Goal: Task Accomplishment & Management: Complete application form

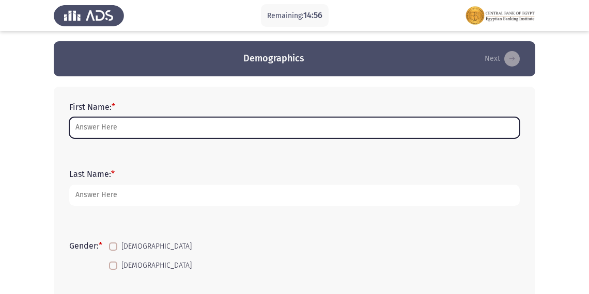
click at [182, 129] on input "First Name: *" at bounding box center [294, 127] width 450 height 21
type input "ش"
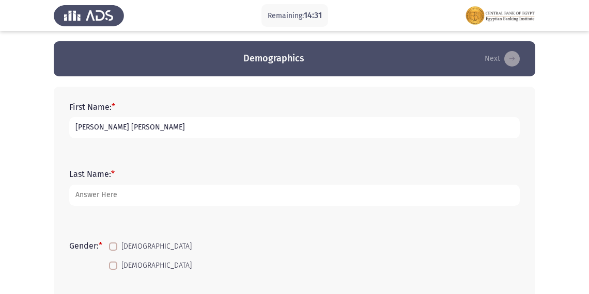
type input "[PERSON_NAME] [PERSON_NAME]"
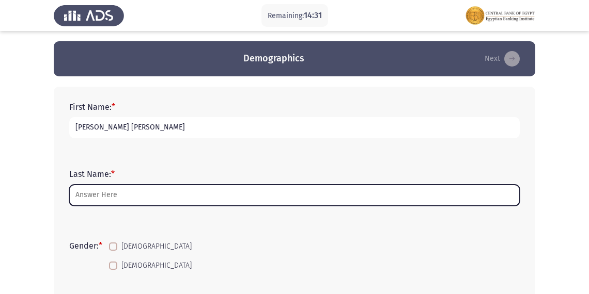
click at [142, 196] on input "Last Name: *" at bounding box center [294, 195] width 450 height 21
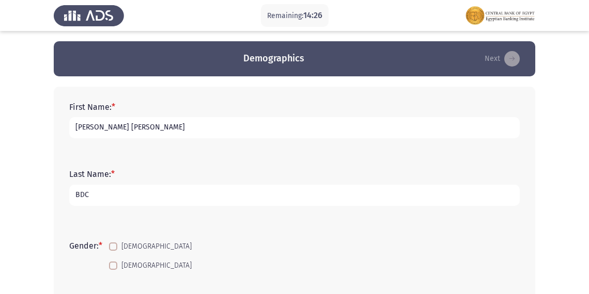
type input "BDC"
click at [115, 250] on span at bounding box center [113, 247] width 8 height 8
click at [113, 251] on input "[DEMOGRAPHIC_DATA]" at bounding box center [113, 251] width 1 height 1
checkbox input "true"
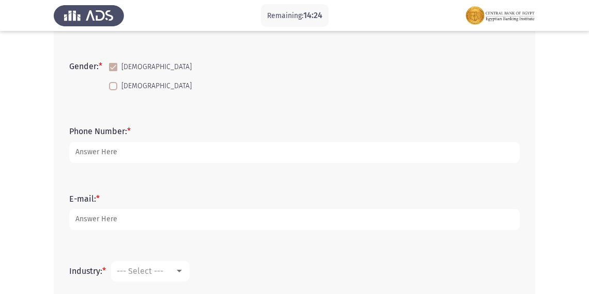
scroll to position [204, 0]
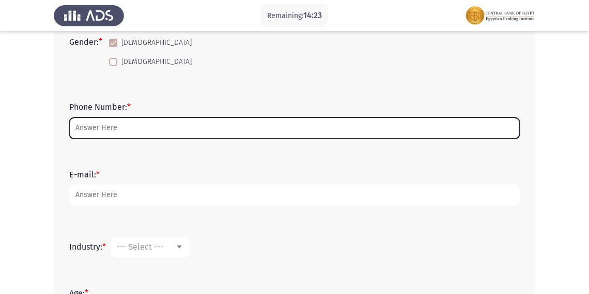
click at [326, 131] on input "Phone Number: *" at bounding box center [294, 128] width 450 height 21
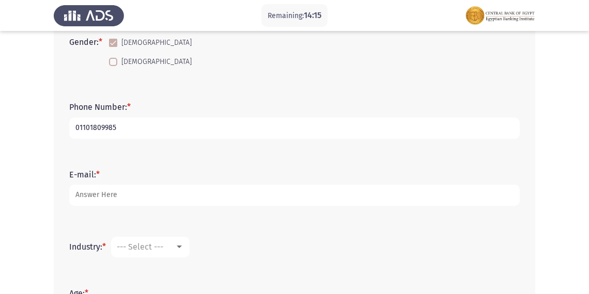
type input "01101809985"
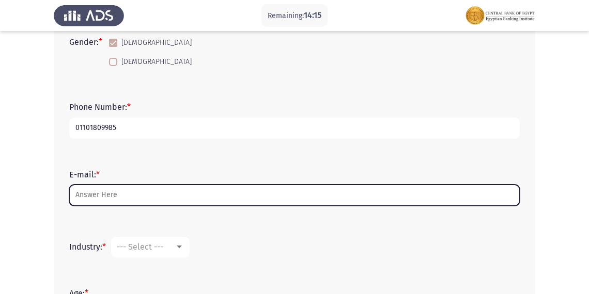
click at [219, 190] on input "E-mail: *" at bounding box center [294, 195] width 450 height 21
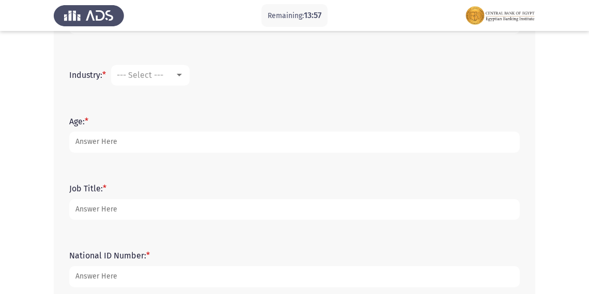
scroll to position [380, 0]
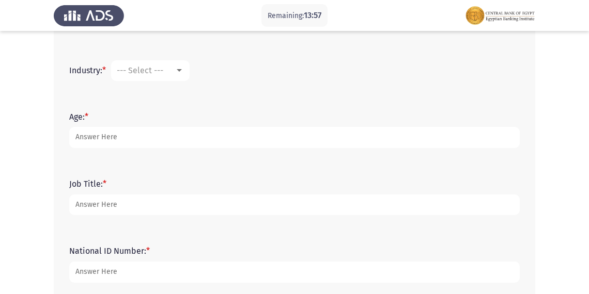
type input "[EMAIL_ADDRESS][DOMAIN_NAME]"
click at [182, 72] on div at bounding box center [178, 71] width 9 height 8
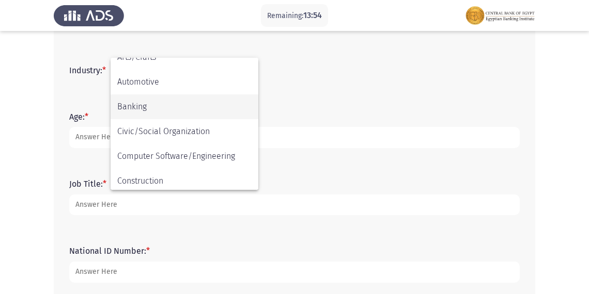
scroll to position [92, 0]
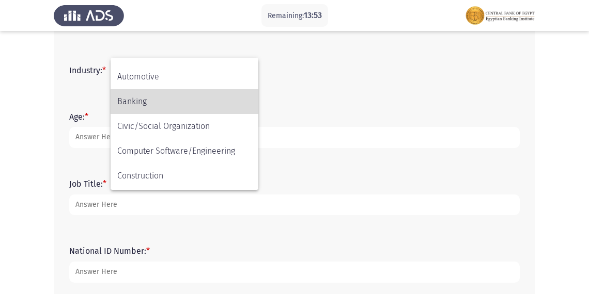
click at [228, 105] on span "Banking" at bounding box center [184, 101] width 134 height 25
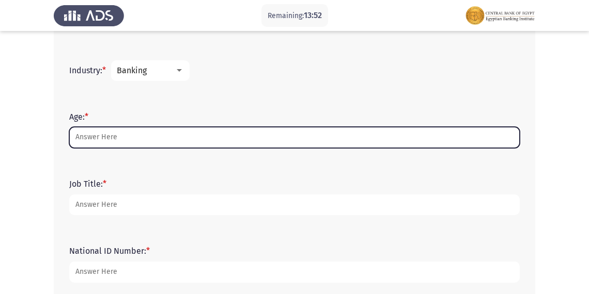
click at [202, 139] on input "Age: *" at bounding box center [294, 137] width 450 height 21
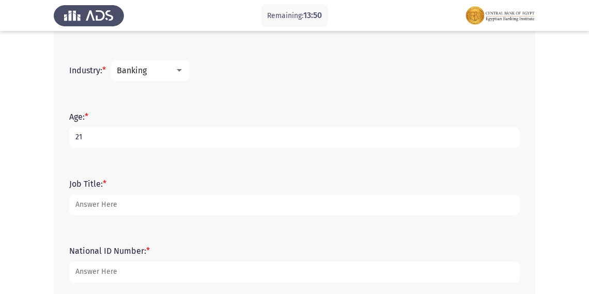
type input "21"
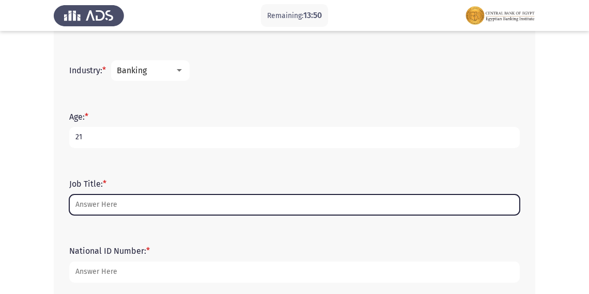
click at [176, 209] on input "Job Title: *" at bounding box center [294, 205] width 450 height 21
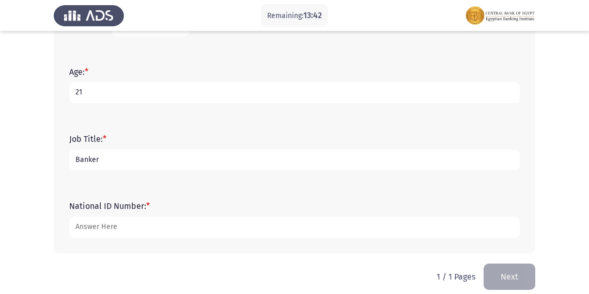
scroll to position [436, 0]
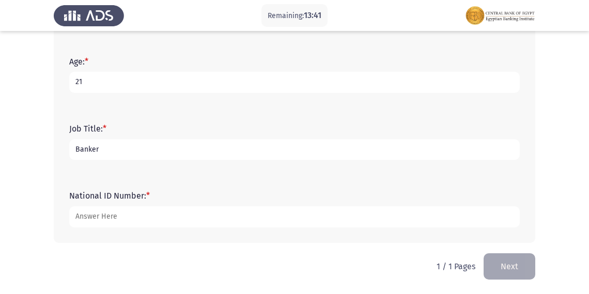
type input "Banker"
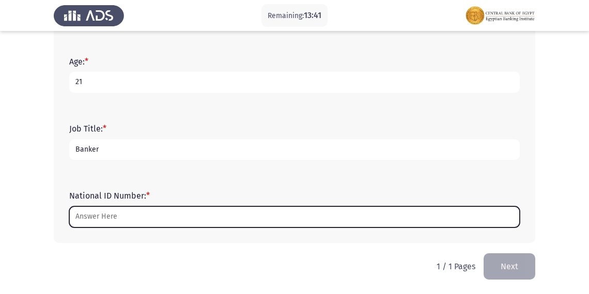
click at [324, 211] on input "National ID Number: *" at bounding box center [294, 216] width 450 height 21
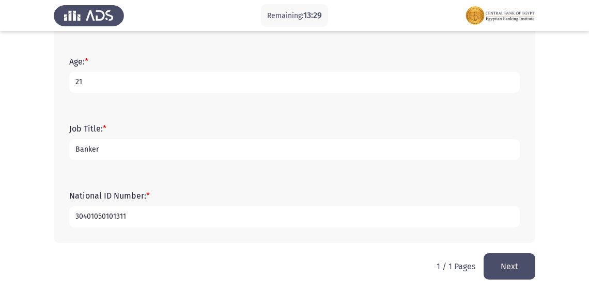
type input "30401050101311"
click at [525, 263] on button "Next" at bounding box center [509, 266] width 52 height 26
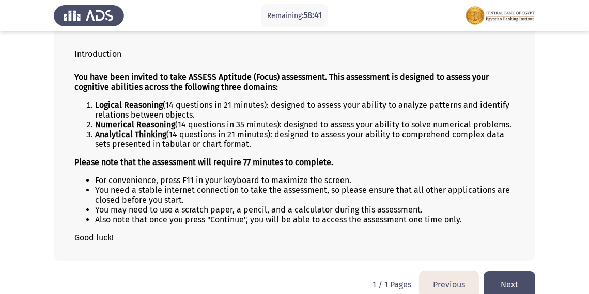
scroll to position [74, 0]
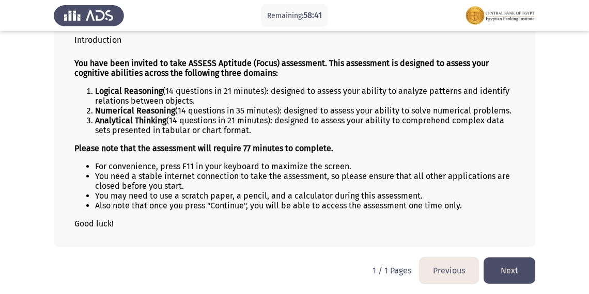
click at [510, 263] on button "Next" at bounding box center [509, 271] width 52 height 26
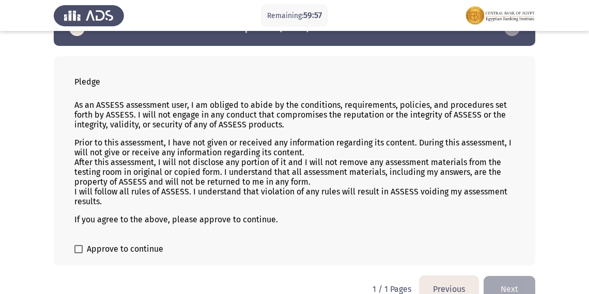
scroll to position [50, 0]
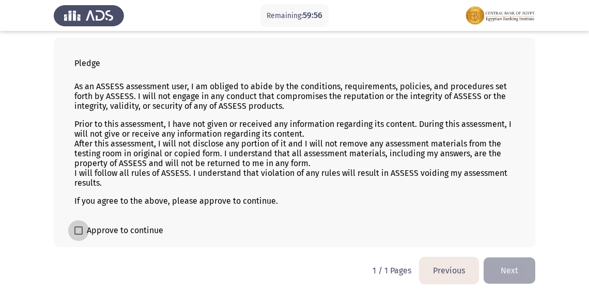
click at [85, 230] on label "Approve to continue" at bounding box center [118, 231] width 89 height 12
click at [78, 235] on input "Approve to continue" at bounding box center [78, 235] width 1 height 1
checkbox input "true"
click at [494, 268] on button "Next" at bounding box center [509, 271] width 52 height 26
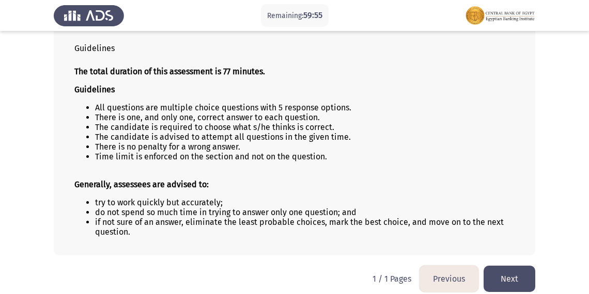
scroll to position [74, 0]
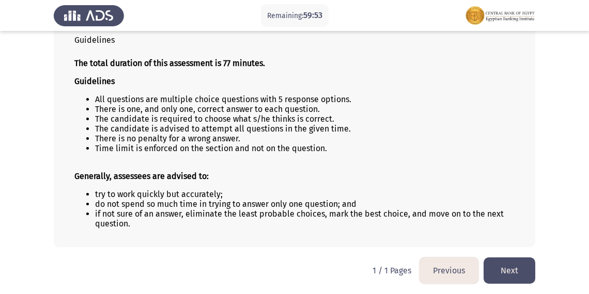
click at [519, 265] on button "Next" at bounding box center [509, 271] width 52 height 26
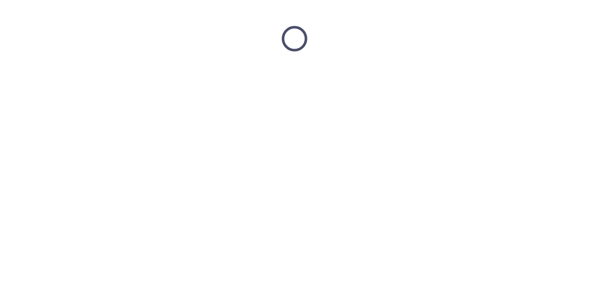
scroll to position [0, 0]
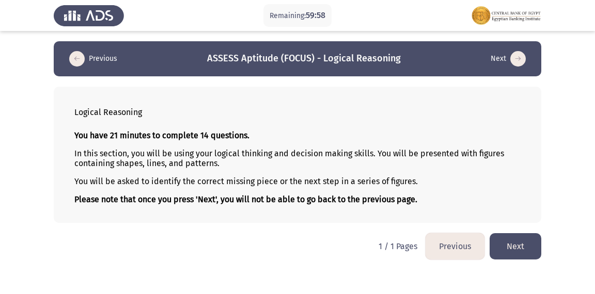
click at [520, 243] on button "Next" at bounding box center [515, 246] width 52 height 26
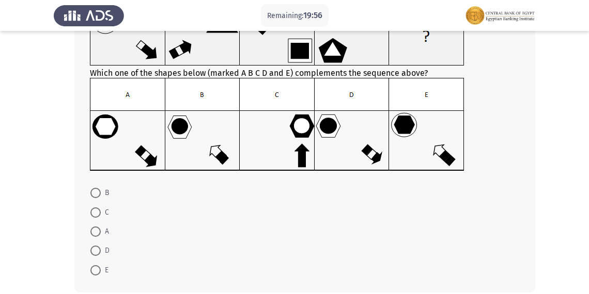
scroll to position [95, 0]
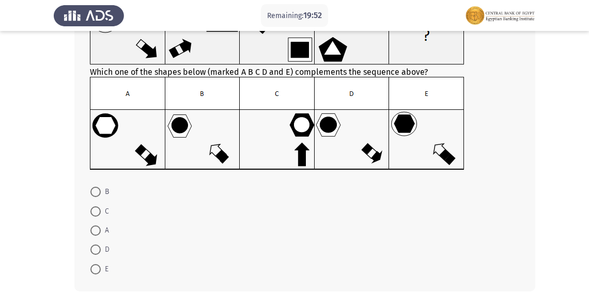
click at [100, 189] on span at bounding box center [95, 192] width 10 height 10
click at [100, 189] on input "B" at bounding box center [95, 192] width 10 height 10
radio input "true"
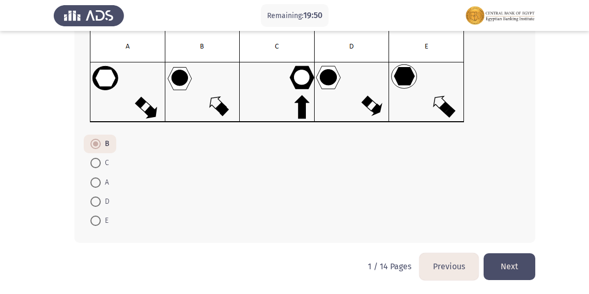
click at [513, 261] on button "Next" at bounding box center [509, 266] width 52 height 26
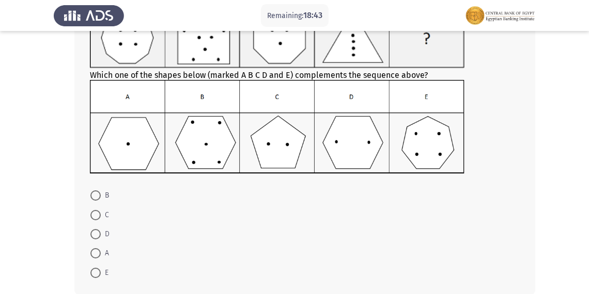
scroll to position [96, 0]
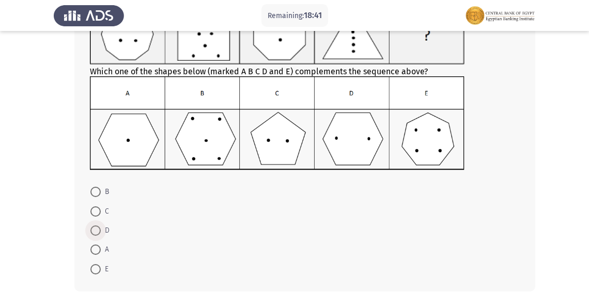
drag, startPoint x: 93, startPoint y: 225, endPoint x: 259, endPoint y: 242, distance: 166.6
click at [94, 226] on span at bounding box center [95, 231] width 10 height 10
click at [94, 226] on input "D" at bounding box center [95, 231] width 10 height 10
radio input "true"
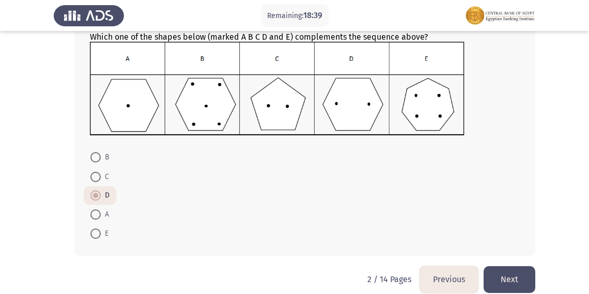
scroll to position [143, 0]
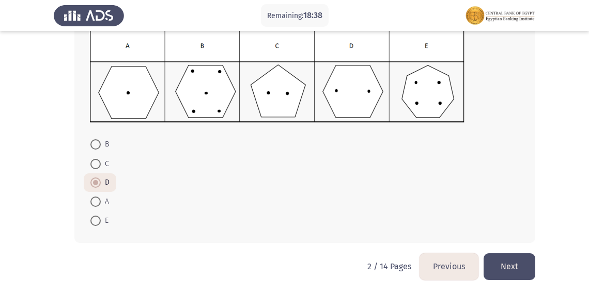
click at [506, 264] on button "Next" at bounding box center [509, 266] width 52 height 26
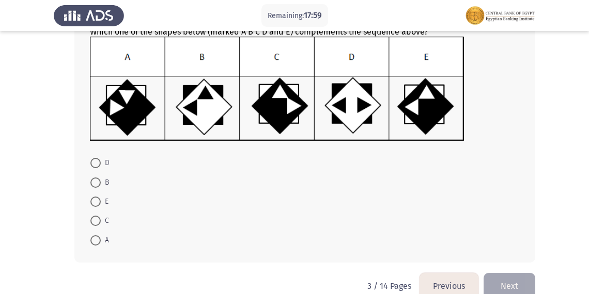
scroll to position [145, 0]
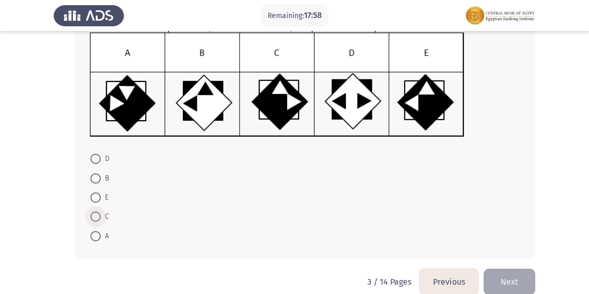
click at [98, 215] on span at bounding box center [95, 217] width 10 height 10
click at [98, 215] on input "C" at bounding box center [95, 217] width 10 height 10
radio input "true"
click at [510, 274] on button "Next" at bounding box center [509, 281] width 52 height 26
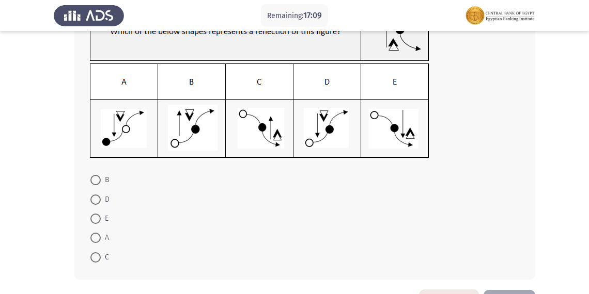
scroll to position [99, 0]
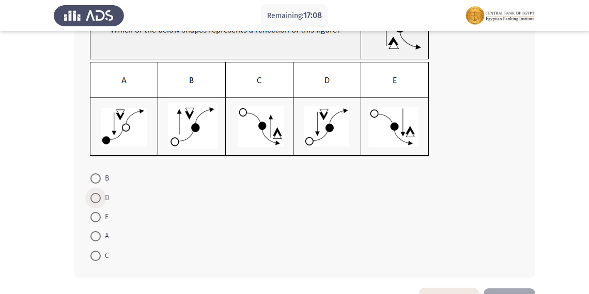
click at [97, 196] on span at bounding box center [95, 198] width 10 height 10
click at [97, 196] on input "D" at bounding box center [95, 198] width 10 height 10
radio input "true"
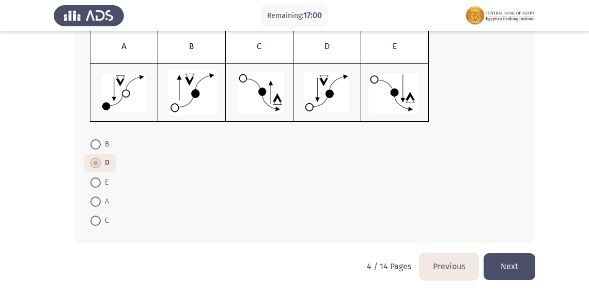
click at [512, 268] on button "Next" at bounding box center [509, 266] width 52 height 26
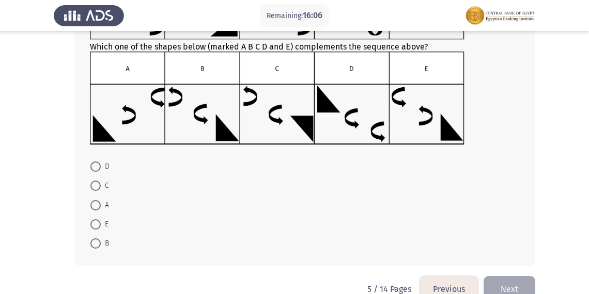
scroll to position [130, 0]
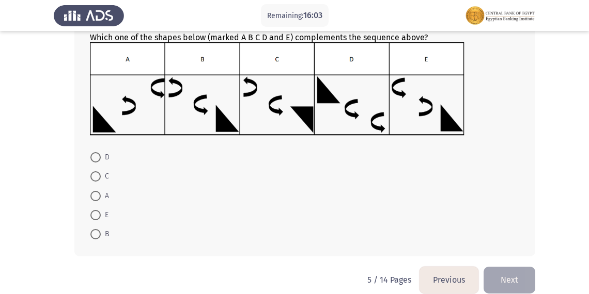
drag, startPoint x: 94, startPoint y: 161, endPoint x: 241, endPoint y: 194, distance: 150.7
click at [96, 161] on span at bounding box center [95, 157] width 10 height 10
click at [96, 161] on input "D" at bounding box center [95, 157] width 10 height 10
radio input "true"
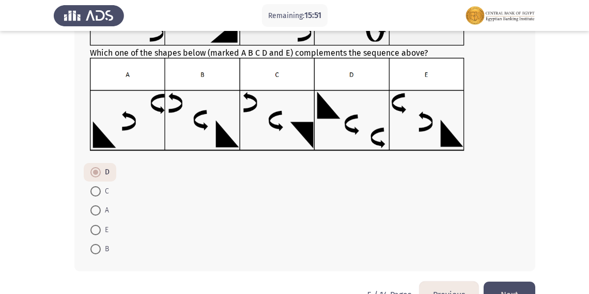
scroll to position [142, 0]
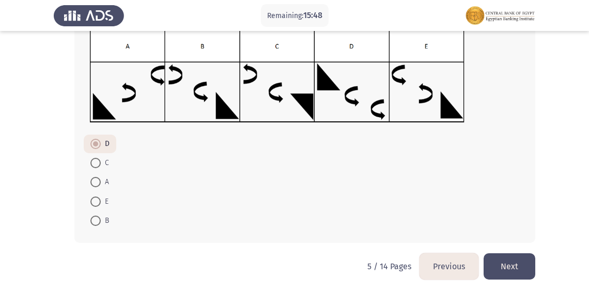
click at [510, 260] on button "Next" at bounding box center [509, 266] width 52 height 26
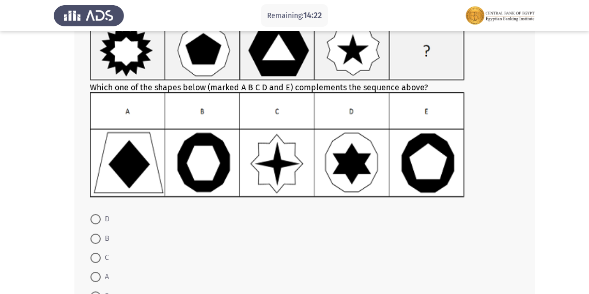
scroll to position [85, 0]
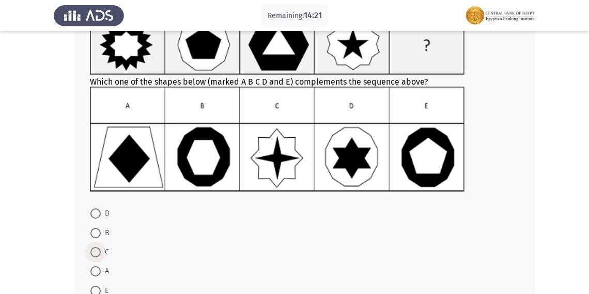
click at [96, 250] on span at bounding box center [95, 252] width 10 height 10
click at [96, 250] on input "C" at bounding box center [95, 252] width 10 height 10
radio input "true"
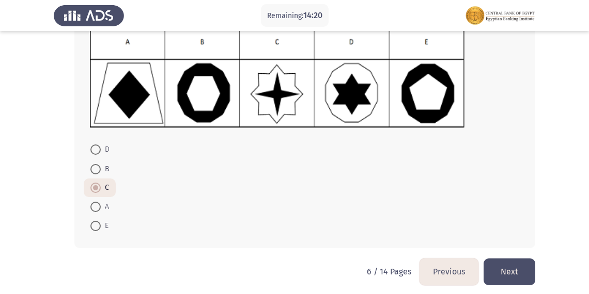
scroll to position [154, 0]
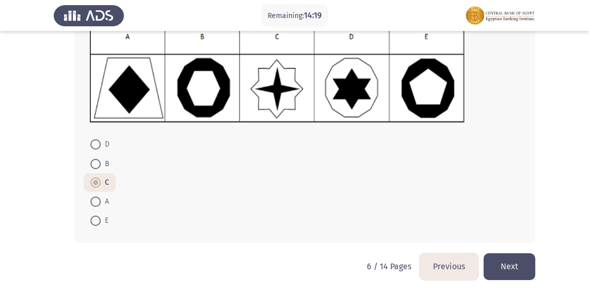
click at [513, 261] on button "Next" at bounding box center [509, 266] width 52 height 26
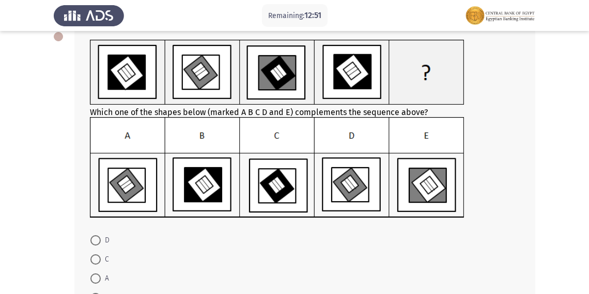
scroll to position [87, 0]
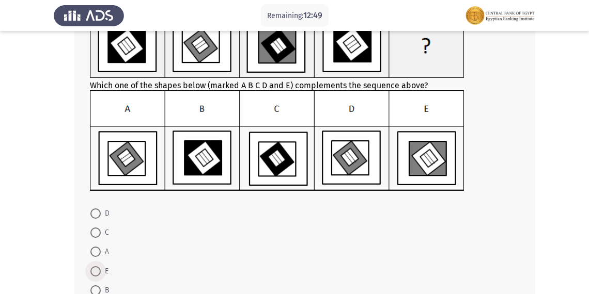
drag, startPoint x: 95, startPoint y: 270, endPoint x: 361, endPoint y: 225, distance: 269.6
click at [96, 270] on span at bounding box center [95, 271] width 10 height 10
click at [96, 270] on input "E" at bounding box center [95, 271] width 10 height 10
radio input "true"
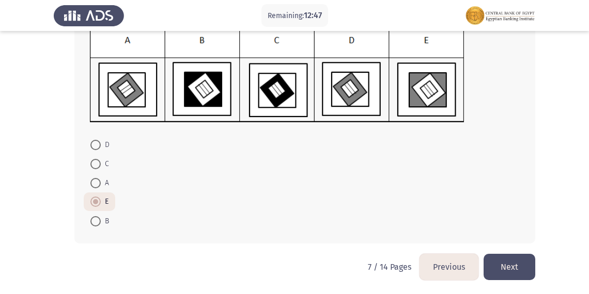
click at [508, 267] on button "Next" at bounding box center [509, 267] width 52 height 26
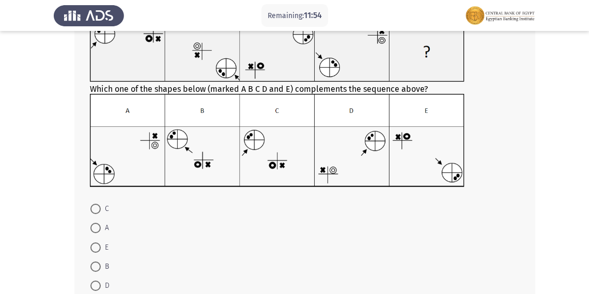
scroll to position [66, 0]
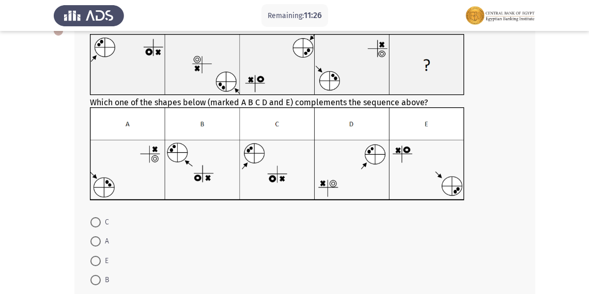
click at [93, 258] on span at bounding box center [95, 261] width 10 height 10
click at [93, 258] on input "E" at bounding box center [95, 261] width 10 height 10
radio input "true"
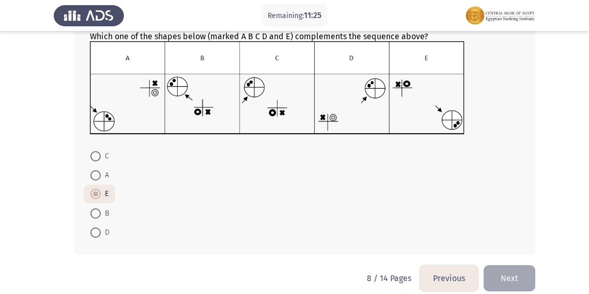
scroll to position [144, 0]
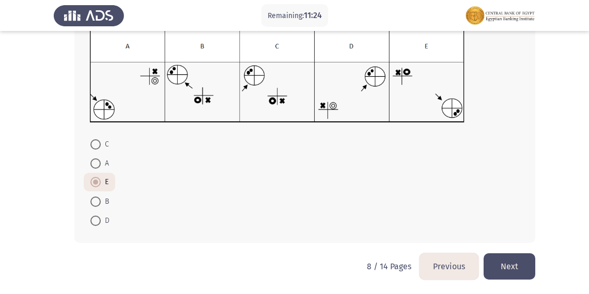
click at [505, 266] on button "Next" at bounding box center [509, 266] width 52 height 26
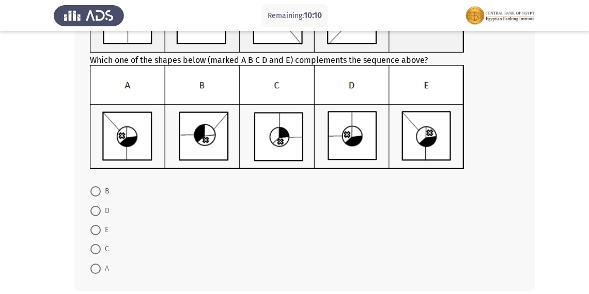
scroll to position [160, 0]
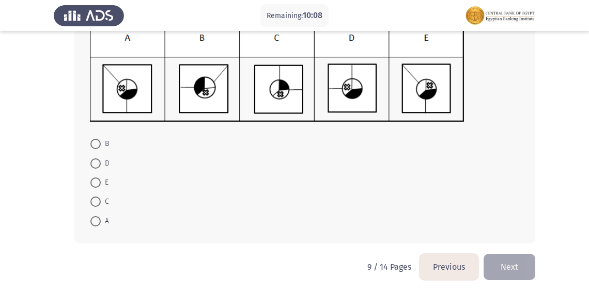
click at [94, 160] on span at bounding box center [95, 163] width 10 height 10
click at [94, 160] on input "D" at bounding box center [95, 163] width 10 height 10
radio input "true"
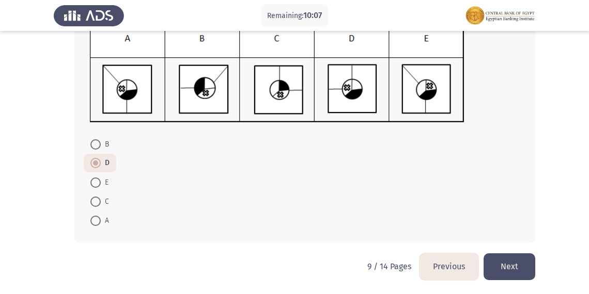
click at [515, 259] on button "Next" at bounding box center [509, 266] width 52 height 26
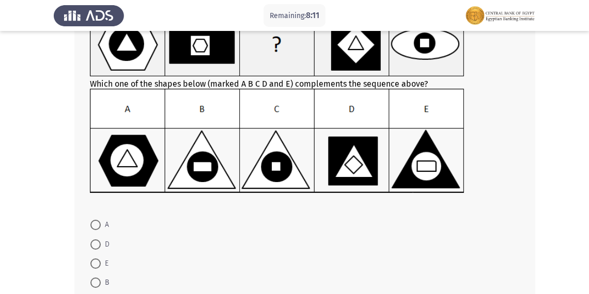
scroll to position [103, 0]
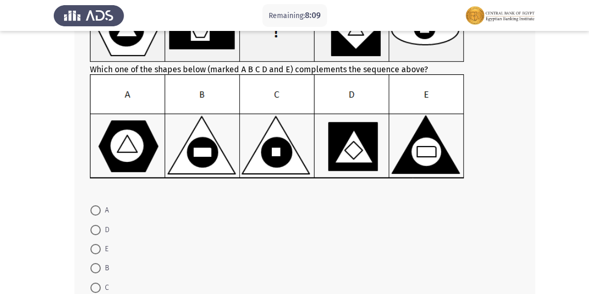
click at [93, 250] on span at bounding box center [95, 249] width 10 height 10
click at [93, 250] on input "E" at bounding box center [95, 249] width 10 height 10
radio input "true"
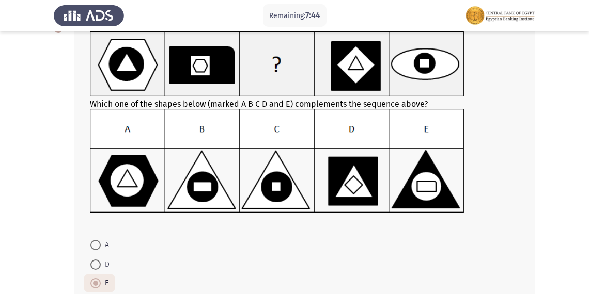
scroll to position [169, 0]
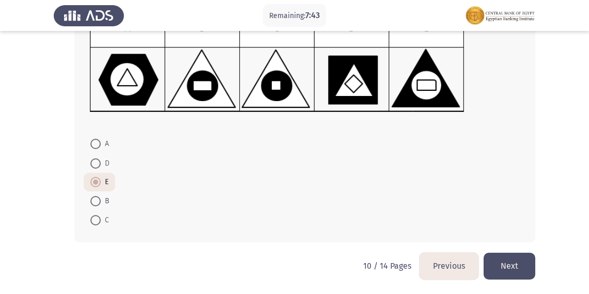
click at [513, 262] on button "Next" at bounding box center [509, 266] width 52 height 26
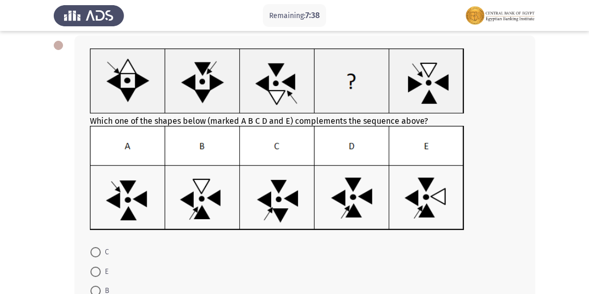
scroll to position [62, 0]
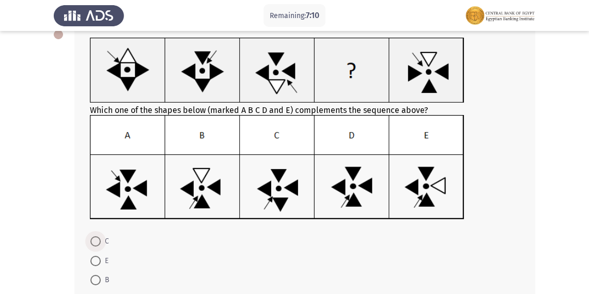
click at [91, 237] on span at bounding box center [95, 241] width 10 height 10
click at [91, 237] on input "C" at bounding box center [95, 241] width 10 height 10
radio input "true"
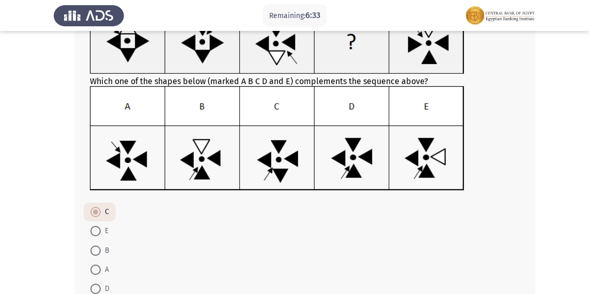
scroll to position [99, 0]
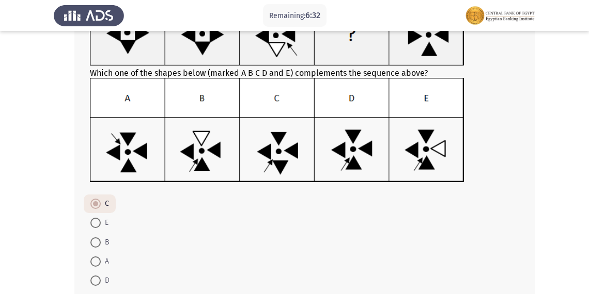
click at [91, 238] on span at bounding box center [95, 242] width 10 height 10
click at [91, 238] on input "B" at bounding box center [95, 242] width 10 height 10
radio input "true"
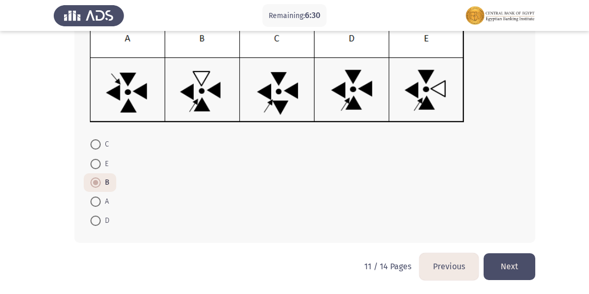
click at [511, 265] on button "Next" at bounding box center [509, 266] width 52 height 26
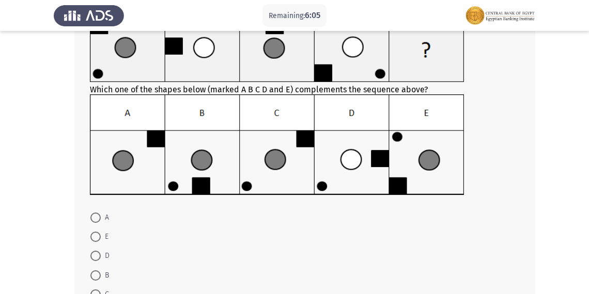
scroll to position [84, 0]
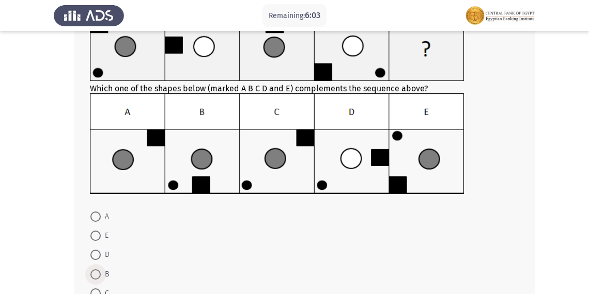
click at [94, 273] on span at bounding box center [95, 274] width 10 height 10
click at [94, 273] on input "B" at bounding box center [95, 274] width 10 height 10
radio input "true"
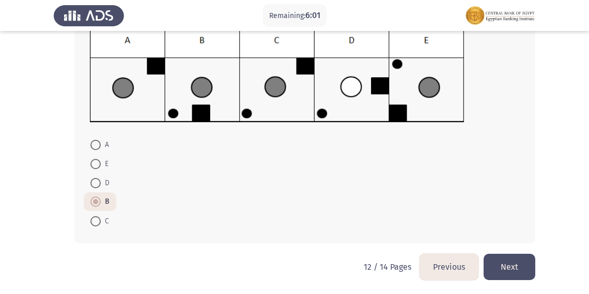
click at [516, 260] on button "Next" at bounding box center [509, 267] width 52 height 26
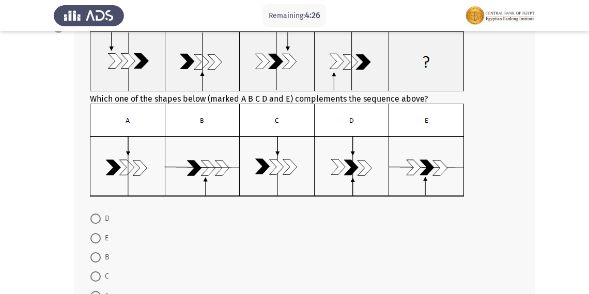
scroll to position [79, 0]
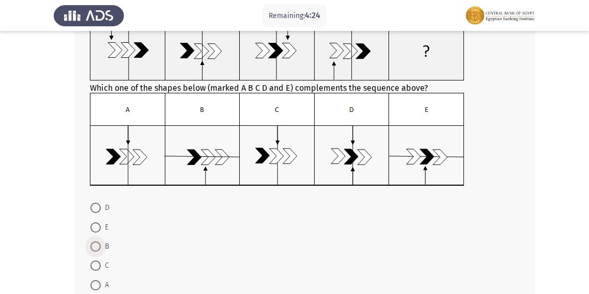
click at [96, 243] on span at bounding box center [95, 247] width 10 height 10
click at [96, 243] on input "B" at bounding box center [95, 247] width 10 height 10
radio input "true"
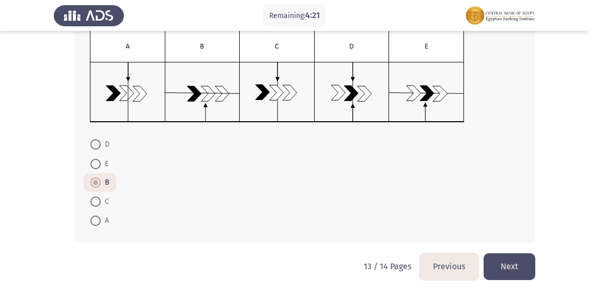
click at [501, 261] on button "Next" at bounding box center [509, 266] width 52 height 26
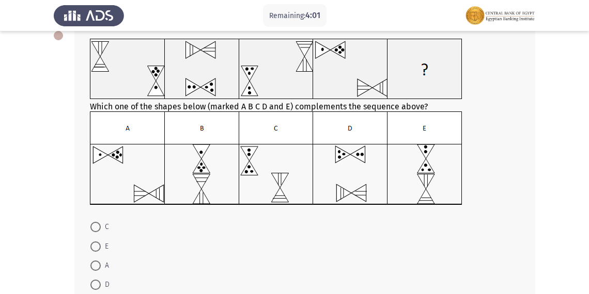
scroll to position [62, 0]
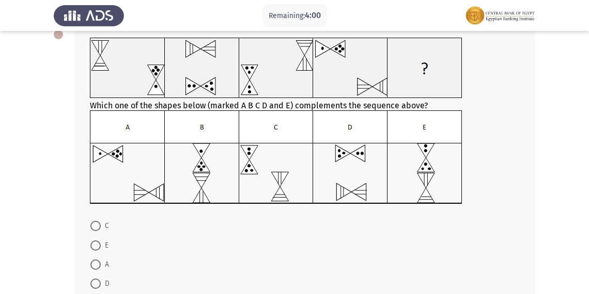
click at [96, 281] on span at bounding box center [95, 284] width 10 height 10
click at [96, 281] on input "D" at bounding box center [95, 284] width 10 height 10
radio input "true"
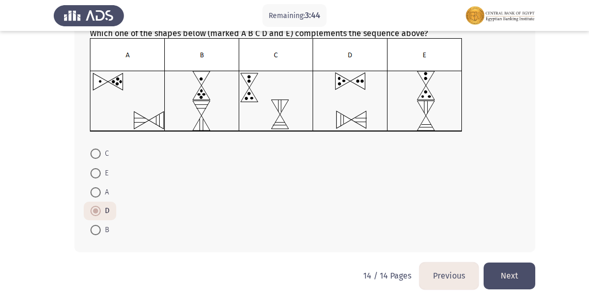
scroll to position [144, 0]
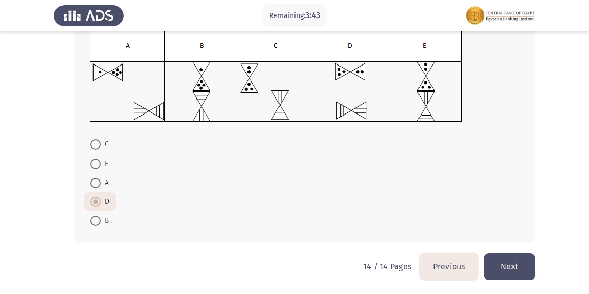
click at [510, 267] on button "Next" at bounding box center [509, 266] width 52 height 26
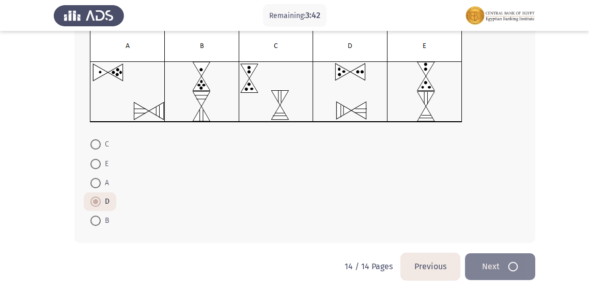
scroll to position [0, 0]
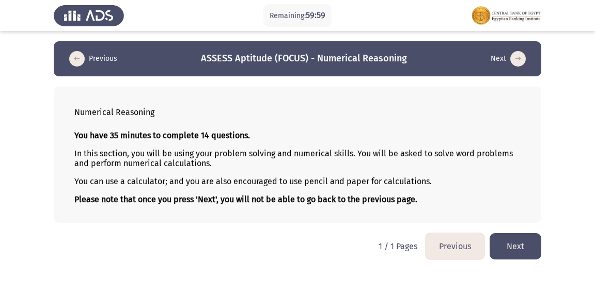
click at [516, 243] on button "Next" at bounding box center [515, 246] width 52 height 26
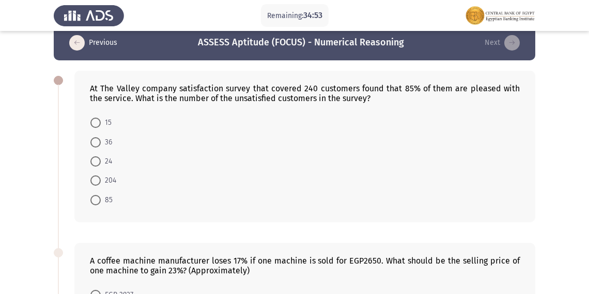
scroll to position [7, 0]
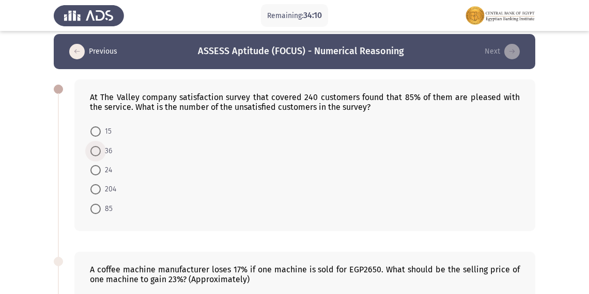
drag, startPoint x: 95, startPoint y: 147, endPoint x: 276, endPoint y: 146, distance: 181.2
click at [96, 146] on span at bounding box center [95, 151] width 10 height 10
click at [96, 146] on input "36" at bounding box center [95, 151] width 10 height 10
radio input "true"
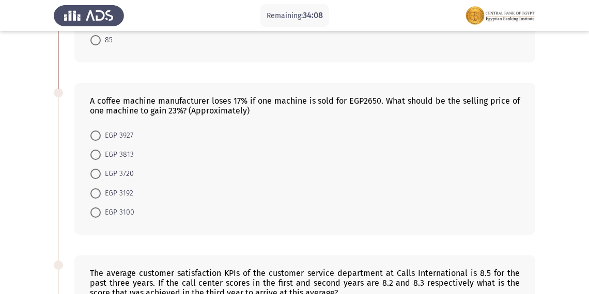
scroll to position [185, 0]
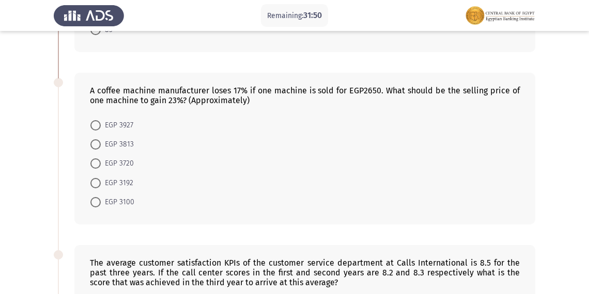
click at [98, 145] on span at bounding box center [95, 144] width 10 height 10
click at [98, 145] on input "EGP 3813" at bounding box center [95, 144] width 10 height 10
radio input "true"
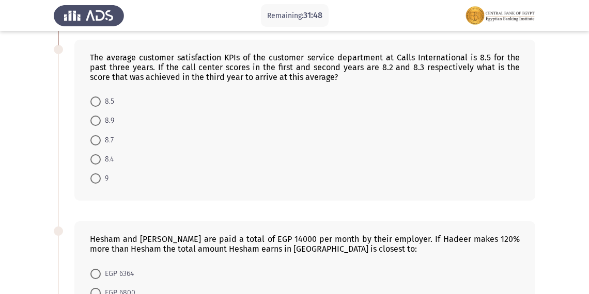
scroll to position [395, 0]
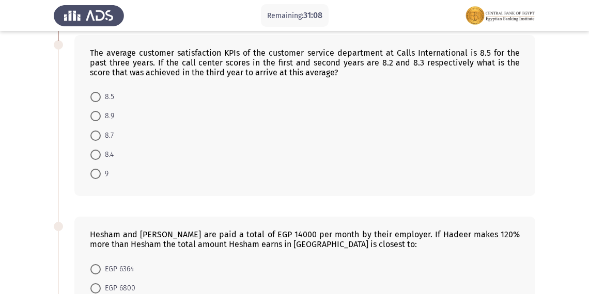
click at [96, 154] on span at bounding box center [95, 155] width 10 height 10
click at [96, 154] on input "8.4" at bounding box center [95, 155] width 10 height 10
radio input "true"
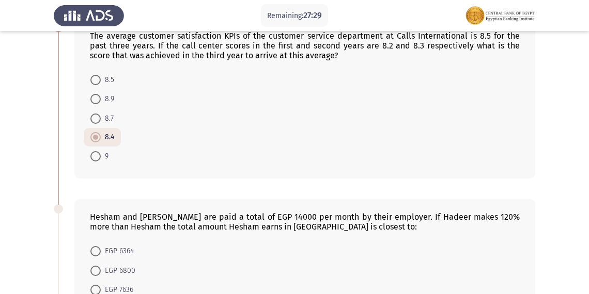
scroll to position [511, 0]
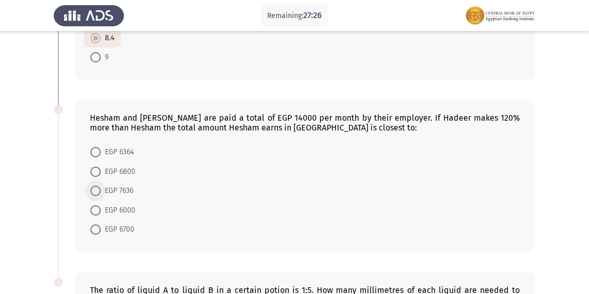
click at [97, 187] on span at bounding box center [95, 191] width 10 height 10
click at [97, 187] on input "EGP 7636" at bounding box center [95, 191] width 10 height 10
radio input "true"
click at [59, 107] on div at bounding box center [58, 109] width 9 height 9
click at [99, 167] on span at bounding box center [95, 172] width 10 height 10
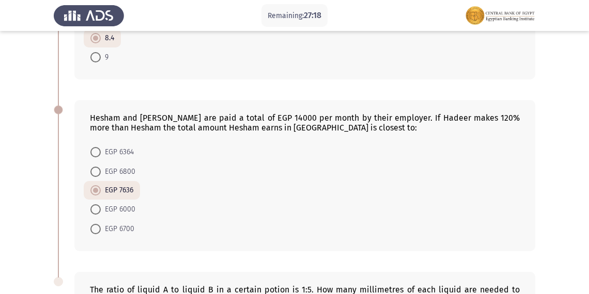
click at [99, 167] on input "EGP 6800" at bounding box center [95, 172] width 10 height 10
radio input "true"
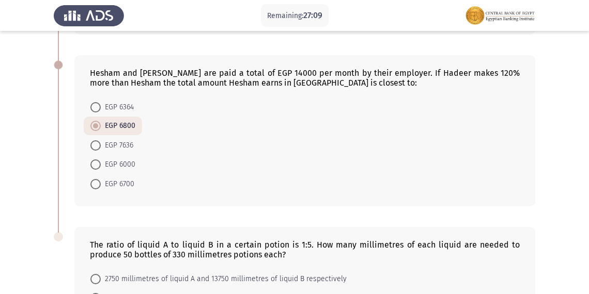
scroll to position [691, 0]
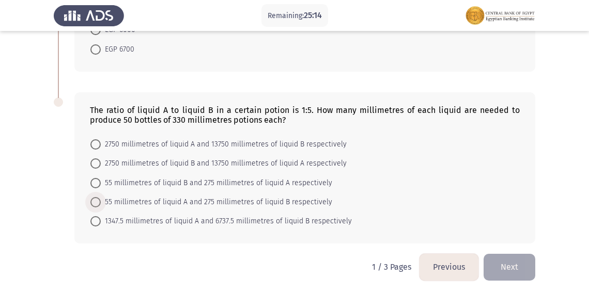
click at [151, 202] on span "55 millimetres of liquid A and 275 millimetres of liquid B respectively" at bounding box center [216, 202] width 231 height 12
click at [101, 202] on input "55 millimetres of liquid A and 275 millimetres of liquid B respectively" at bounding box center [95, 202] width 10 height 10
radio input "true"
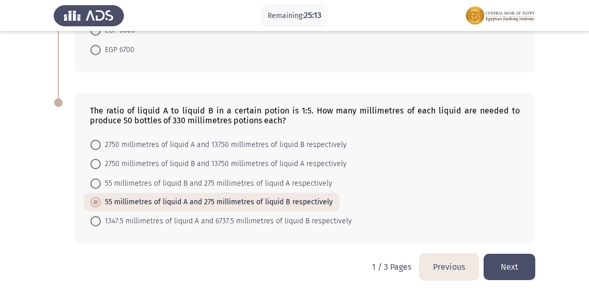
click at [514, 261] on button "Next" at bounding box center [509, 267] width 52 height 26
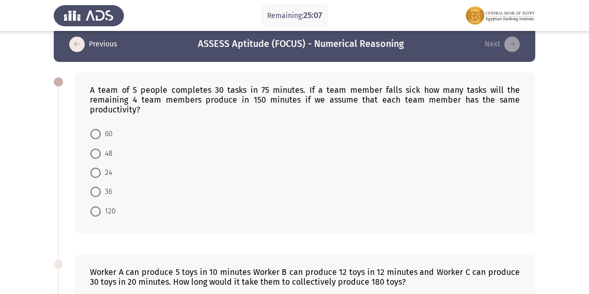
scroll to position [0, 0]
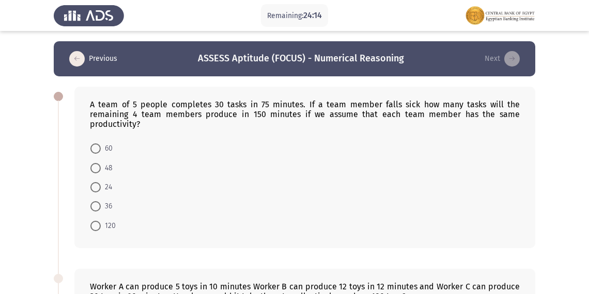
click at [96, 206] on span at bounding box center [96, 206] width 0 height 0
click at [95, 206] on input "36" at bounding box center [95, 206] width 10 height 10
radio input "true"
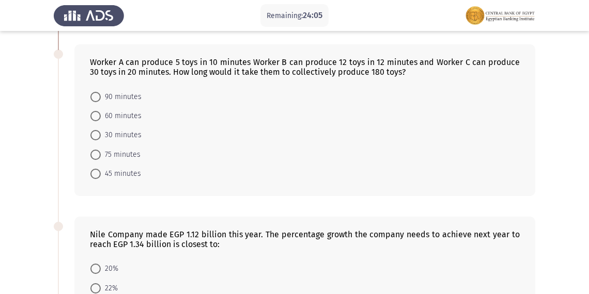
scroll to position [205, 0]
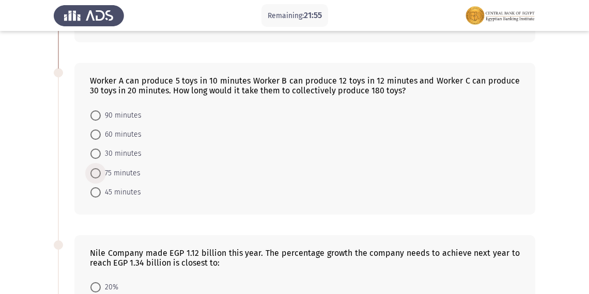
click at [93, 173] on span at bounding box center [95, 173] width 10 height 10
click at [93, 173] on input "75 minutes" at bounding box center [95, 173] width 10 height 10
radio input "true"
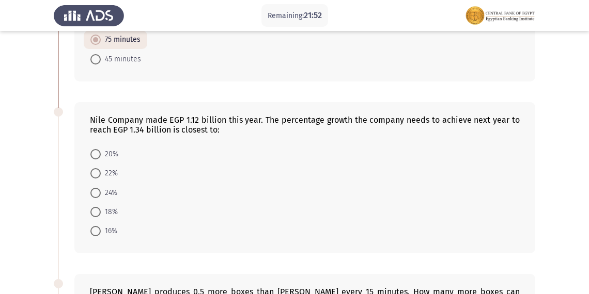
scroll to position [355, 0]
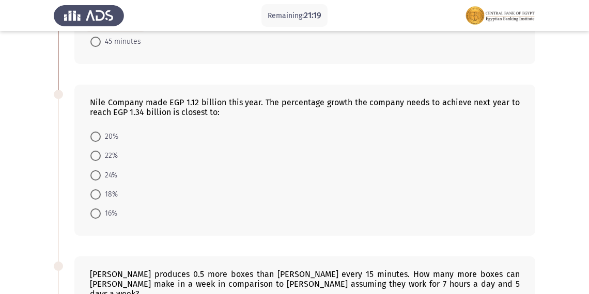
click at [100, 157] on span at bounding box center [95, 156] width 10 height 10
click at [100, 157] on input "22%" at bounding box center [95, 156] width 10 height 10
radio input "true"
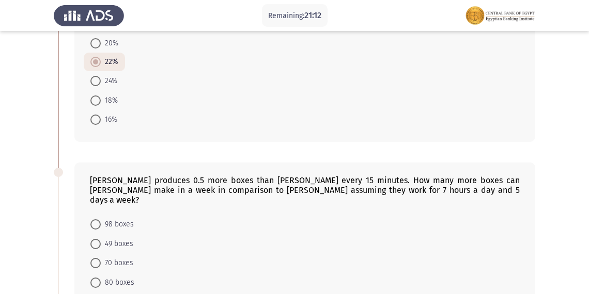
scroll to position [482, 0]
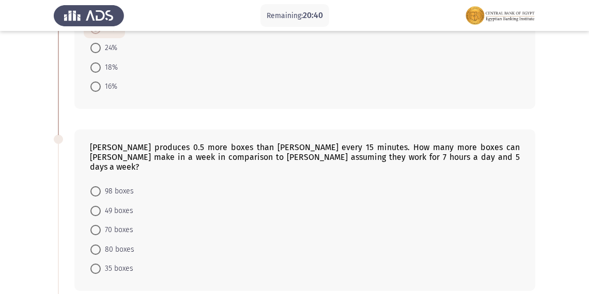
drag, startPoint x: 585, startPoint y: 178, endPoint x: 591, endPoint y: 200, distance: 23.3
click at [588, 200] on html "Remaining: 20:40 Previous ASSESS Aptitude (FOCUS) - Numerical Reasoning Next A …" at bounding box center [294, 11] width 589 height 987
click at [99, 245] on span at bounding box center [95, 250] width 10 height 10
click at [99, 245] on input "80 boxes" at bounding box center [95, 250] width 10 height 10
radio input "true"
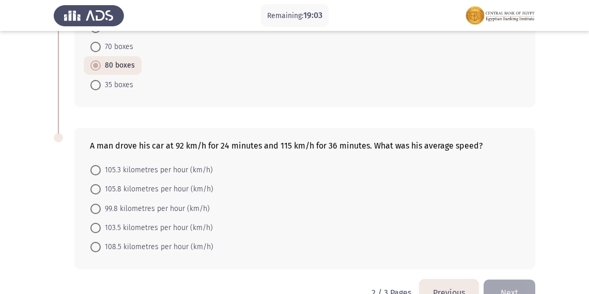
scroll to position [681, 0]
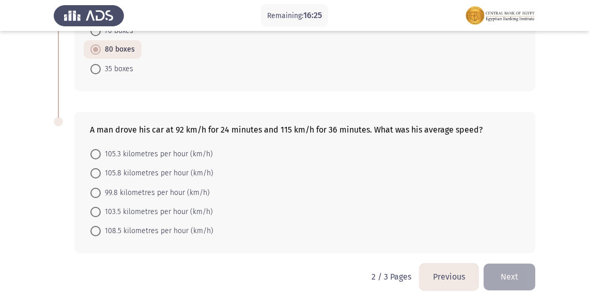
click at [158, 167] on span "105.8 kilometres per hour (km/h)" at bounding box center [157, 173] width 113 height 12
click at [101, 168] on input "105.8 kilometres per hour (km/h)" at bounding box center [95, 173] width 10 height 10
radio input "true"
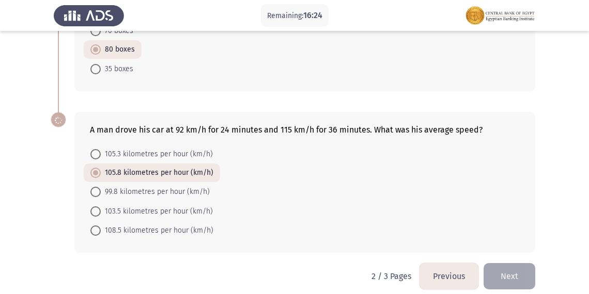
scroll to position [680, 0]
click at [510, 269] on button "Next" at bounding box center [509, 277] width 52 height 26
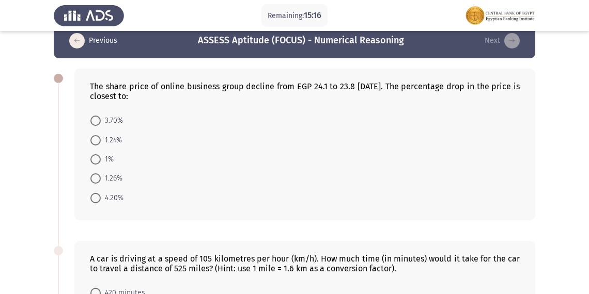
scroll to position [0, 0]
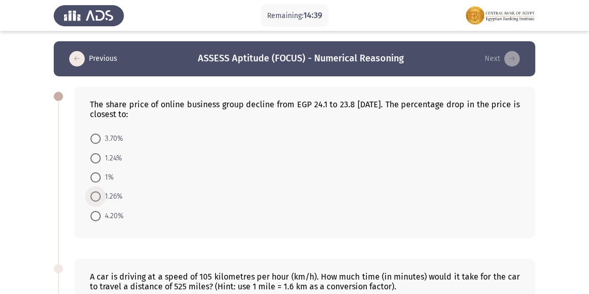
click at [103, 197] on span "1.26%" at bounding box center [112, 196] width 22 height 12
click at [101, 197] on input "1.26%" at bounding box center [95, 197] width 10 height 10
radio input "true"
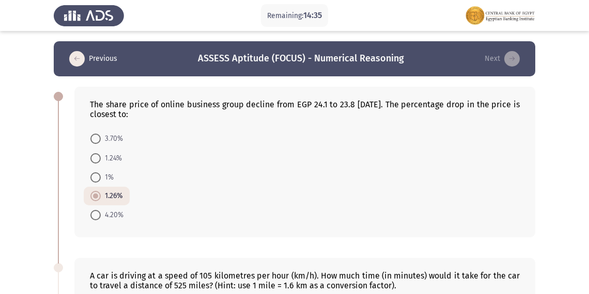
drag, startPoint x: 588, startPoint y: 87, endPoint x: 594, endPoint y: 131, distance: 44.3
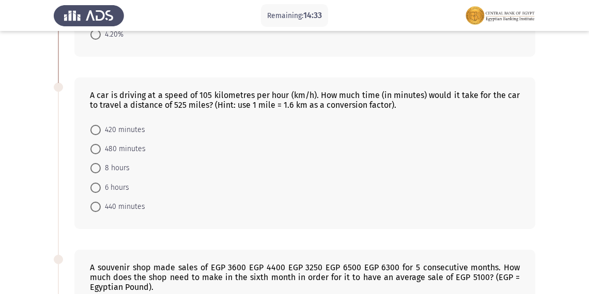
scroll to position [190, 0]
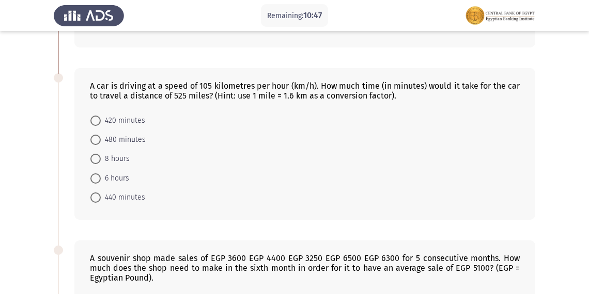
click at [95, 141] on span at bounding box center [95, 140] width 10 height 10
click at [95, 141] on input "480 minutes" at bounding box center [95, 140] width 10 height 10
radio input "true"
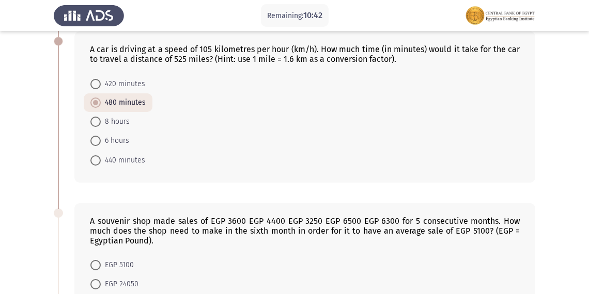
scroll to position [223, 0]
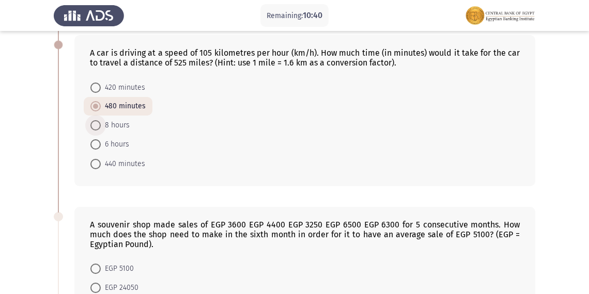
click at [113, 126] on span "8 hours" at bounding box center [115, 125] width 29 height 12
click at [101, 126] on input "8 hours" at bounding box center [95, 125] width 10 height 10
radio input "true"
click at [120, 106] on span "480 minutes" at bounding box center [123, 107] width 45 height 12
click at [101, 106] on input "480 minutes" at bounding box center [95, 107] width 10 height 10
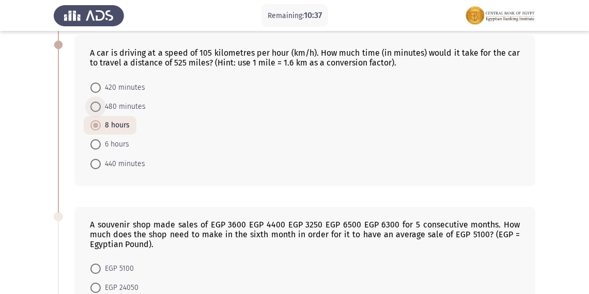
radio input "true"
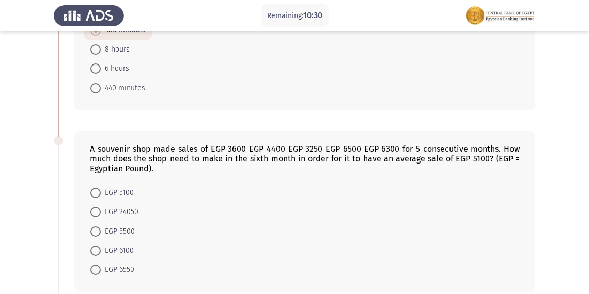
scroll to position [306, 0]
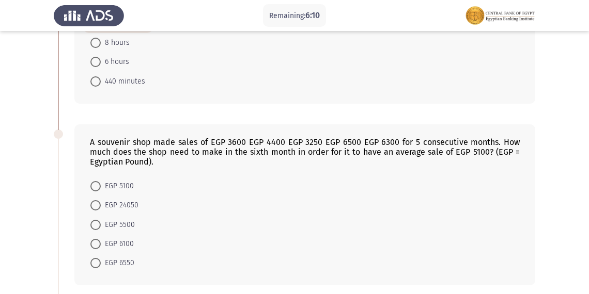
click at [98, 202] on span at bounding box center [95, 205] width 10 height 10
click at [98, 202] on input "EGP 24050" at bounding box center [95, 205] width 10 height 10
radio input "true"
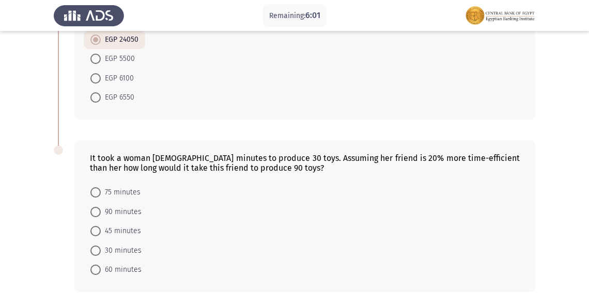
scroll to position [519, 0]
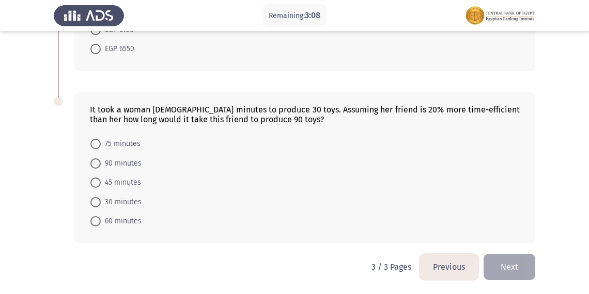
click at [97, 142] on span at bounding box center [95, 144] width 10 height 10
click at [97, 142] on input "75 minutes" at bounding box center [95, 144] width 10 height 10
radio input "true"
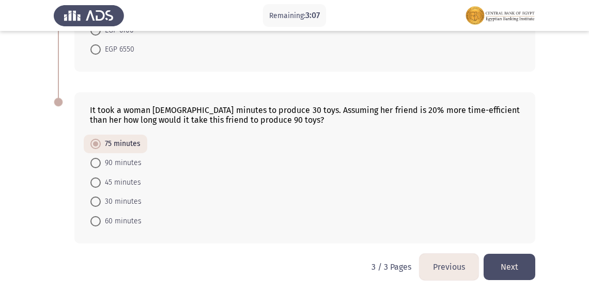
click at [516, 271] on button "Next" at bounding box center [509, 267] width 52 height 26
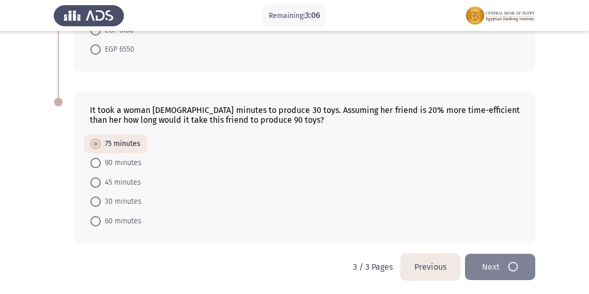
scroll to position [0, 0]
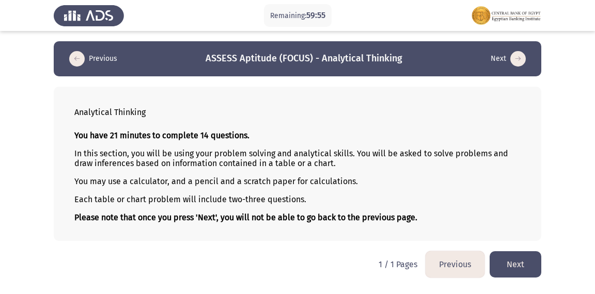
click at [516, 271] on button "Next" at bounding box center [515, 264] width 52 height 26
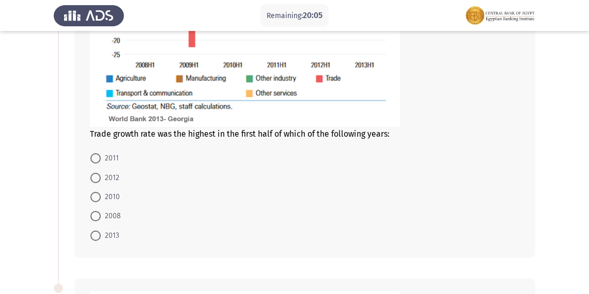
scroll to position [250, 0]
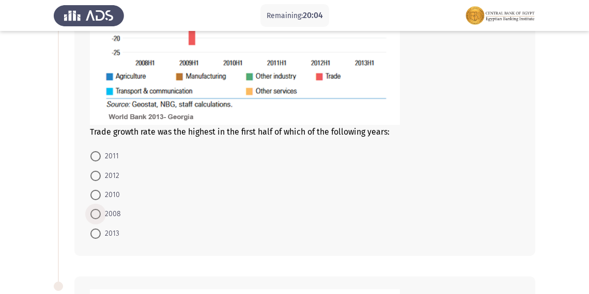
click at [91, 215] on span at bounding box center [95, 214] width 10 height 10
click at [91, 215] on input "2008" at bounding box center [95, 214] width 10 height 10
radio input "true"
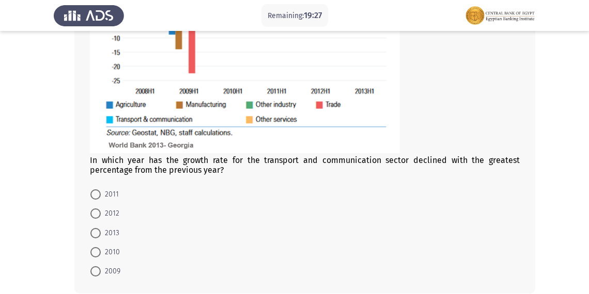
scroll to position [700, 0]
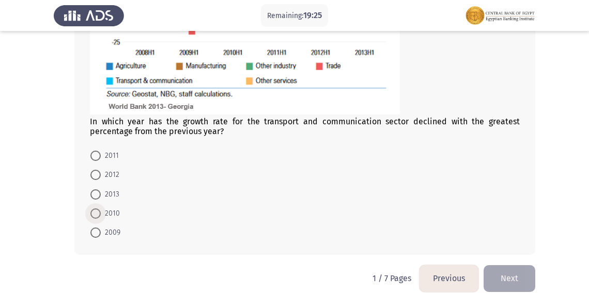
click at [100, 211] on span at bounding box center [95, 214] width 10 height 10
click at [100, 211] on input "2010" at bounding box center [95, 214] width 10 height 10
radio input "true"
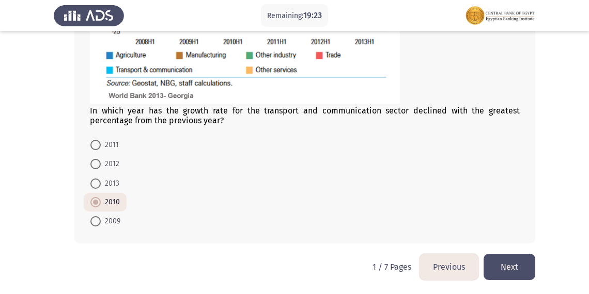
click at [511, 264] on button "Next" at bounding box center [509, 267] width 52 height 26
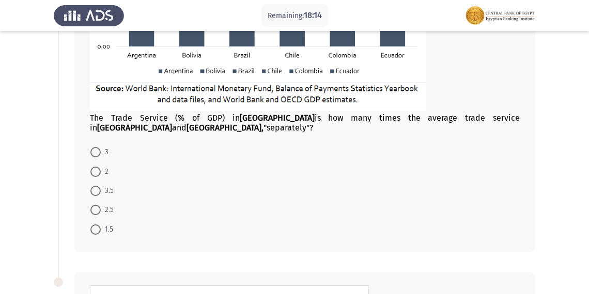
scroll to position [263, 0]
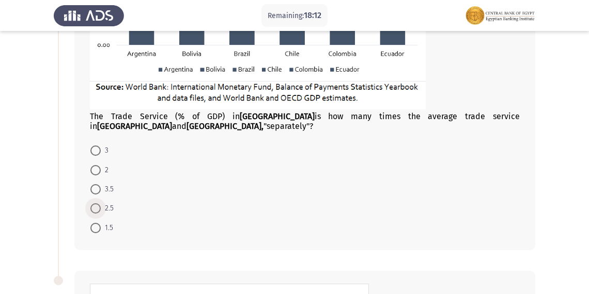
click at [96, 211] on span at bounding box center [95, 208] width 10 height 10
click at [96, 211] on input "2.5" at bounding box center [95, 208] width 10 height 10
radio input "true"
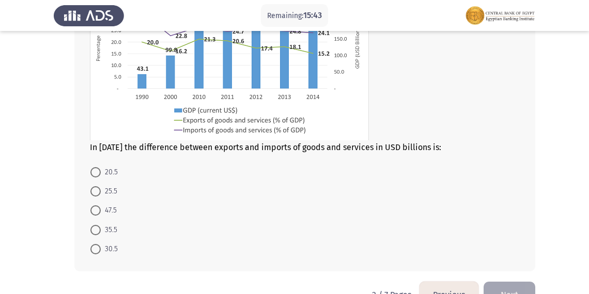
scroll to position [591, 0]
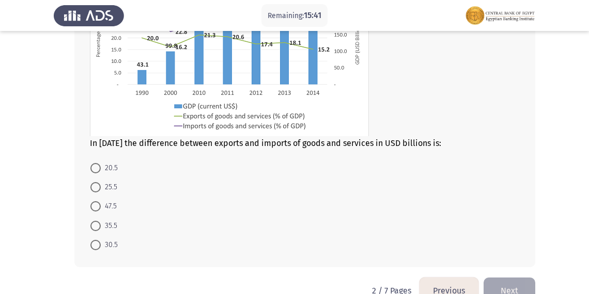
click at [99, 166] on span at bounding box center [95, 168] width 10 height 10
click at [99, 166] on input "20.5" at bounding box center [95, 168] width 10 height 10
radio input "true"
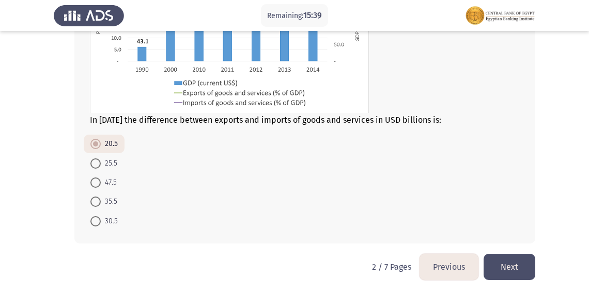
click at [516, 260] on button "Next" at bounding box center [509, 267] width 52 height 26
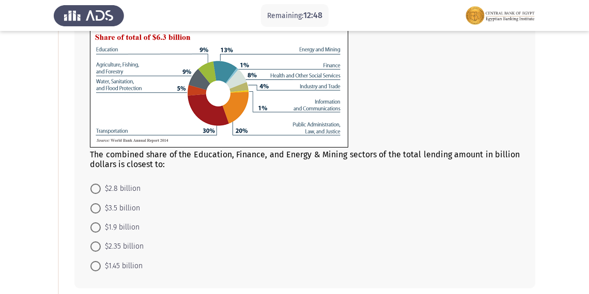
scroll to position [102, 0]
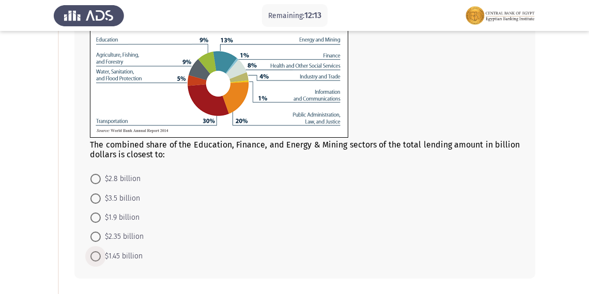
click at [100, 255] on span at bounding box center [95, 256] width 10 height 10
click at [100, 255] on input "$1.45 billion" at bounding box center [95, 256] width 10 height 10
radio input "true"
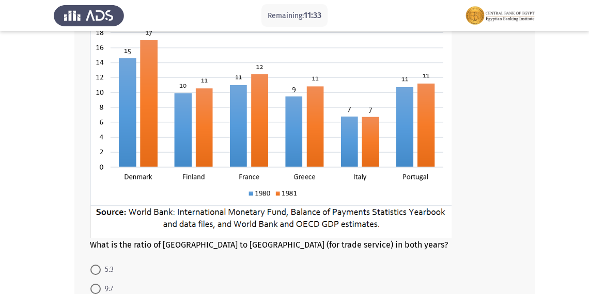
scroll to position [395, 0]
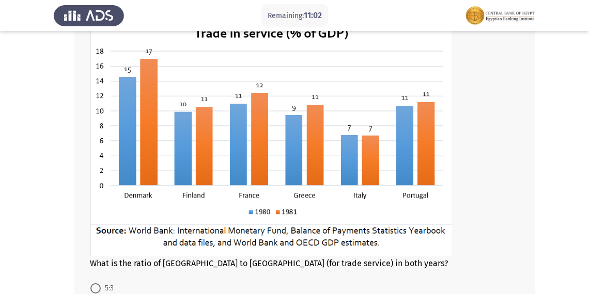
drag, startPoint x: 583, startPoint y: 161, endPoint x: 585, endPoint y: 178, distance: 16.7
click at [585, 178] on app-assessment-container "Remaining: 11:02 Previous ASSESS Aptitude (FOCUS) - Analytical Thinking Next Th…" at bounding box center [294, 22] width 589 height 752
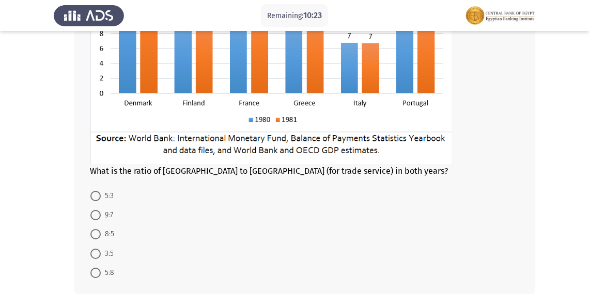
scroll to position [491, 0]
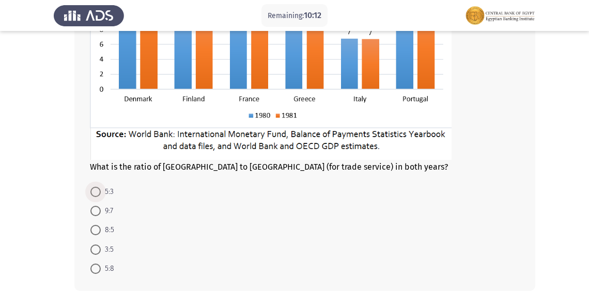
click at [96, 196] on span at bounding box center [95, 192] width 10 height 10
click at [96, 196] on input "5:3" at bounding box center [95, 192] width 10 height 10
radio input "true"
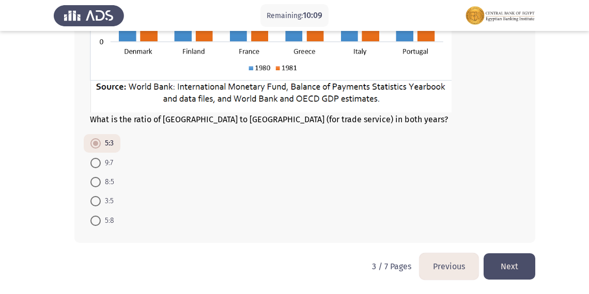
click at [522, 268] on button "Next" at bounding box center [509, 266] width 52 height 26
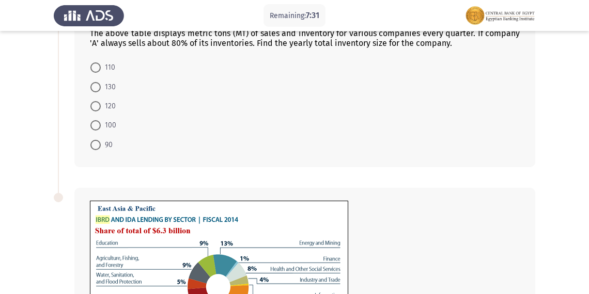
scroll to position [168, 0]
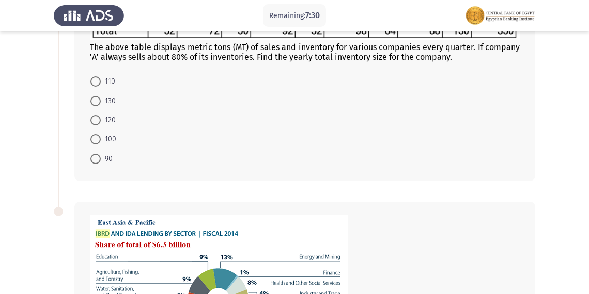
click at [98, 159] on span at bounding box center [95, 159] width 10 height 10
click at [98, 159] on input "90" at bounding box center [95, 159] width 10 height 10
radio input "true"
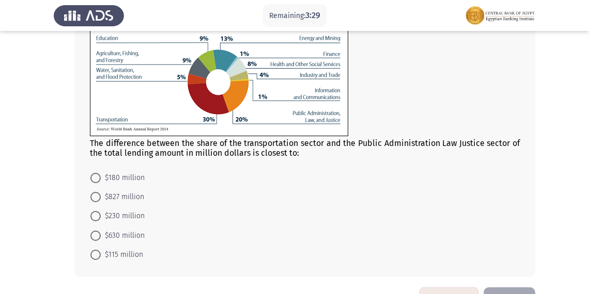
scroll to position [419, 0]
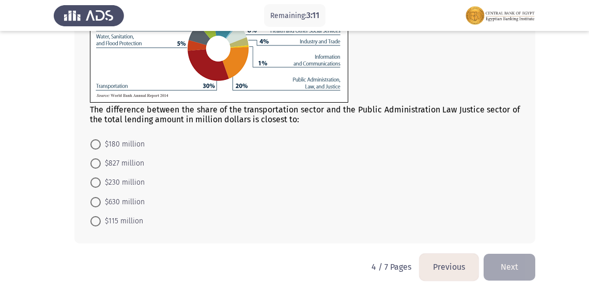
click at [99, 181] on span at bounding box center [95, 183] width 10 height 10
click at [99, 181] on input "$230 million" at bounding box center [95, 183] width 10 height 10
radio input "true"
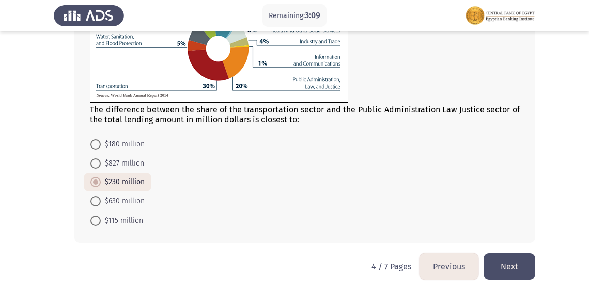
click at [521, 266] on button "Next" at bounding box center [509, 266] width 52 height 26
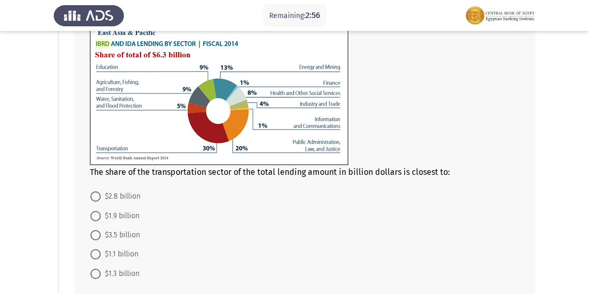
scroll to position [101, 0]
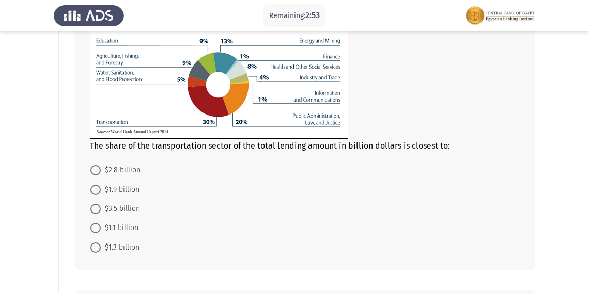
click at [100, 192] on span at bounding box center [95, 190] width 10 height 10
click at [100, 192] on input "$1.9 billion" at bounding box center [95, 190] width 10 height 10
radio input "true"
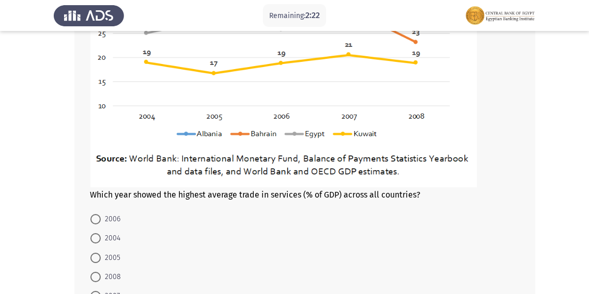
scroll to position [576, 0]
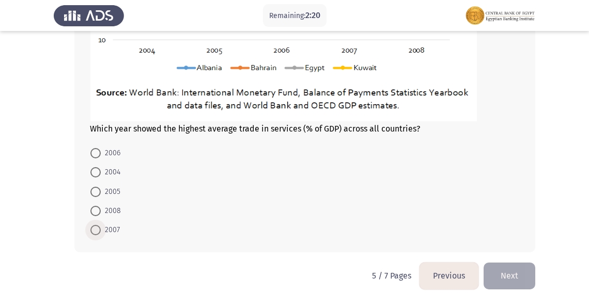
drag, startPoint x: 99, startPoint y: 229, endPoint x: 411, endPoint y: 251, distance: 313.1
click at [99, 229] on span at bounding box center [95, 230] width 10 height 10
click at [99, 229] on input "2007" at bounding box center [95, 230] width 10 height 10
radio input "true"
click at [508, 267] on button "Next" at bounding box center [509, 275] width 52 height 26
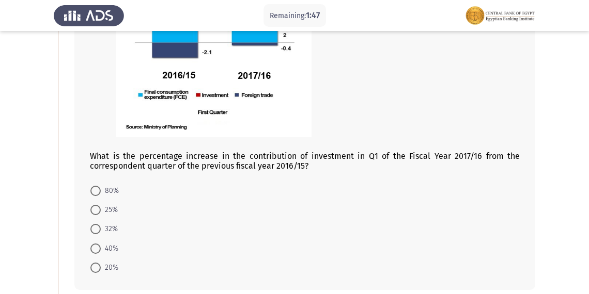
scroll to position [144, 0]
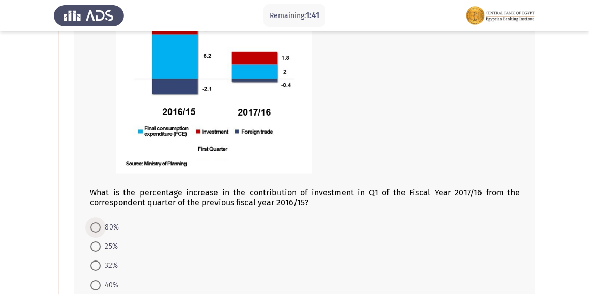
click at [93, 226] on span at bounding box center [95, 228] width 10 height 10
click at [93, 226] on input "80%" at bounding box center [95, 228] width 10 height 10
radio input "true"
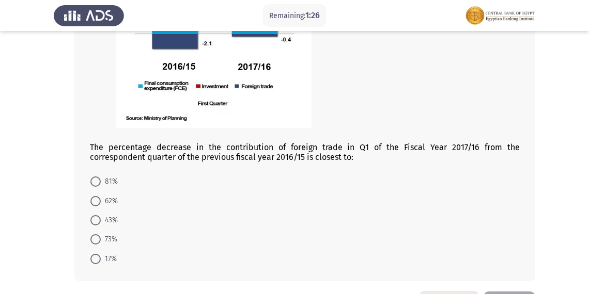
scroll to position [594, 0]
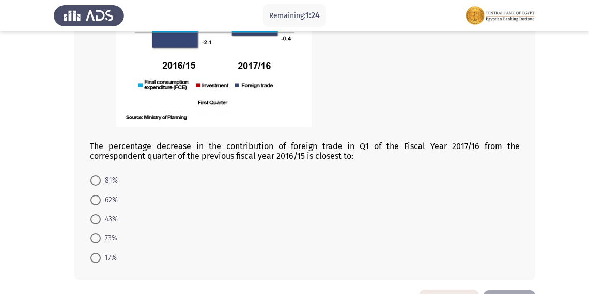
click at [92, 239] on span at bounding box center [95, 238] width 10 height 10
click at [92, 239] on input "73%" at bounding box center [95, 238] width 10 height 10
radio input "true"
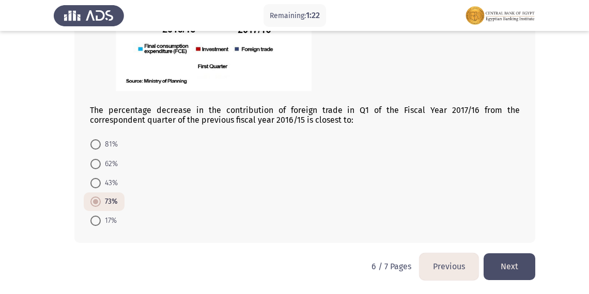
click at [514, 271] on button "Next" at bounding box center [509, 266] width 52 height 26
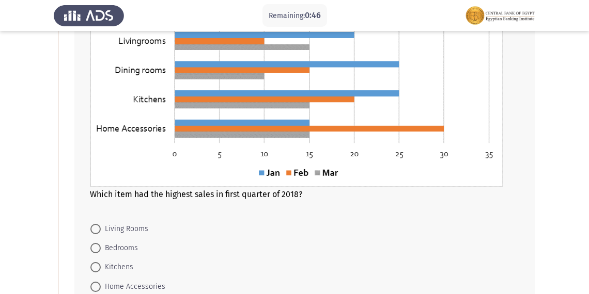
scroll to position [213, 0]
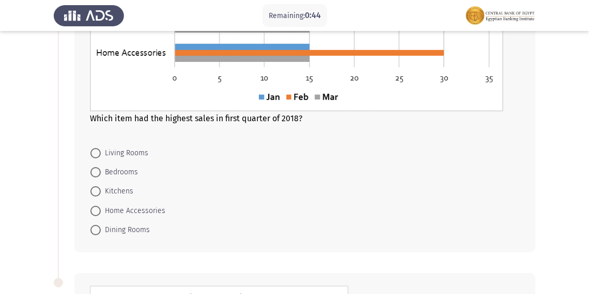
click at [103, 209] on span "Home Accessories" at bounding box center [133, 211] width 65 height 12
click at [101, 209] on input "Home Accessories" at bounding box center [95, 211] width 10 height 10
radio input "true"
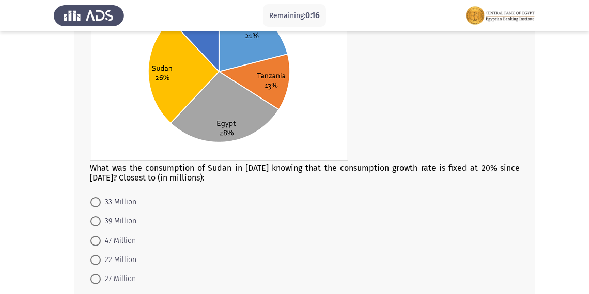
scroll to position [544, 0]
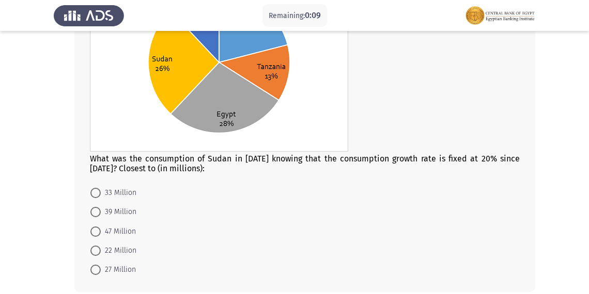
click at [100, 210] on span at bounding box center [95, 212] width 10 height 10
click at [100, 210] on input "39 Million" at bounding box center [95, 212] width 10 height 10
radio input "true"
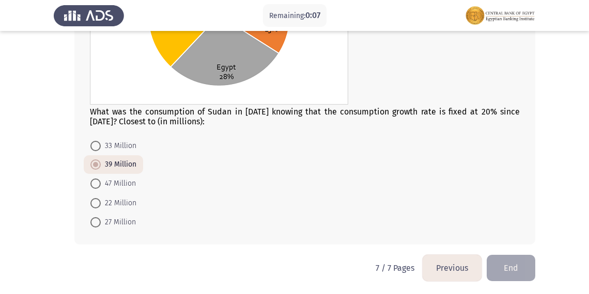
scroll to position [593, 0]
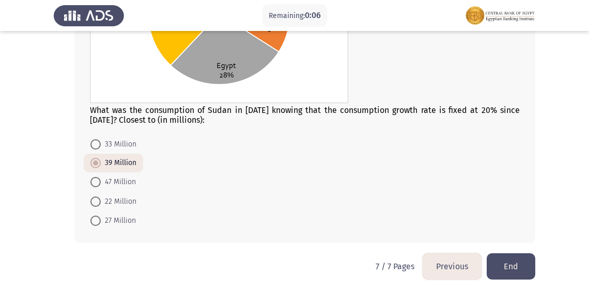
click at [505, 266] on button "End" at bounding box center [510, 266] width 49 height 26
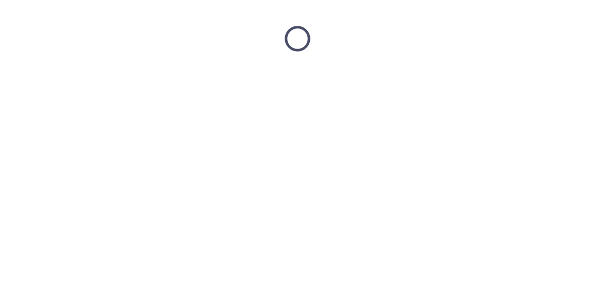
scroll to position [0, 0]
